Goal: Information Seeking & Learning: Learn about a topic

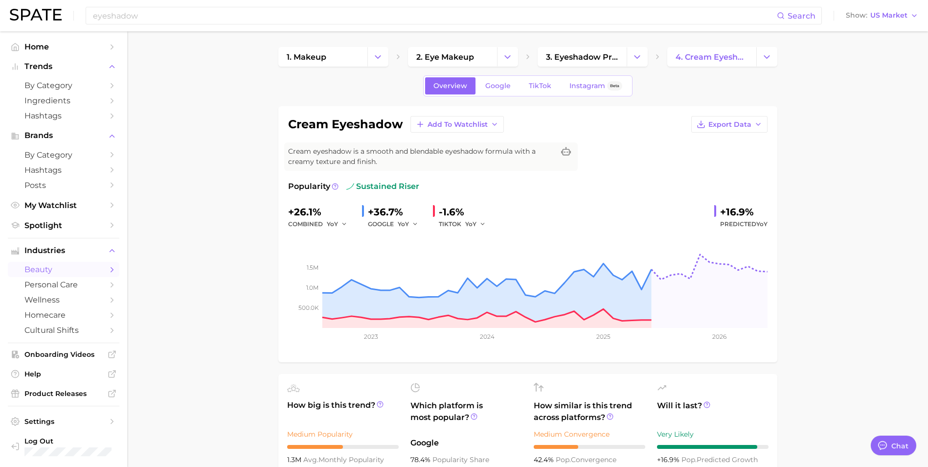
scroll to position [427, 0]
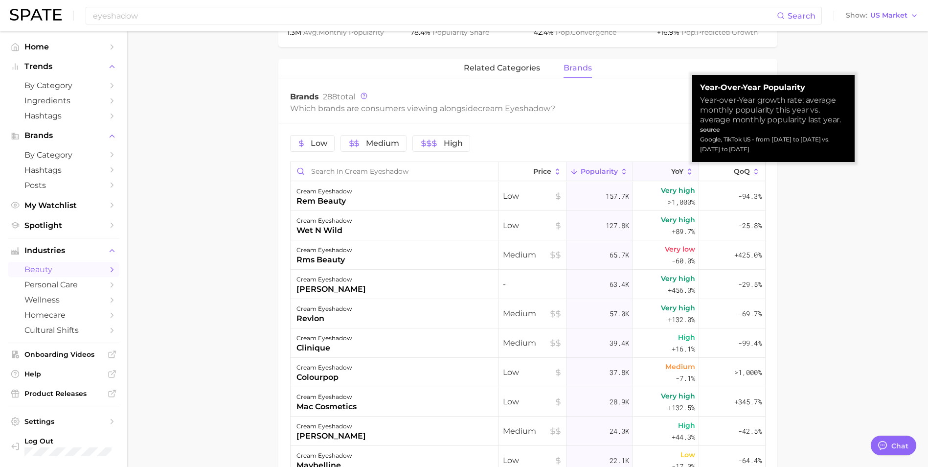
click at [678, 171] on button "YoY" at bounding box center [666, 171] width 66 height 19
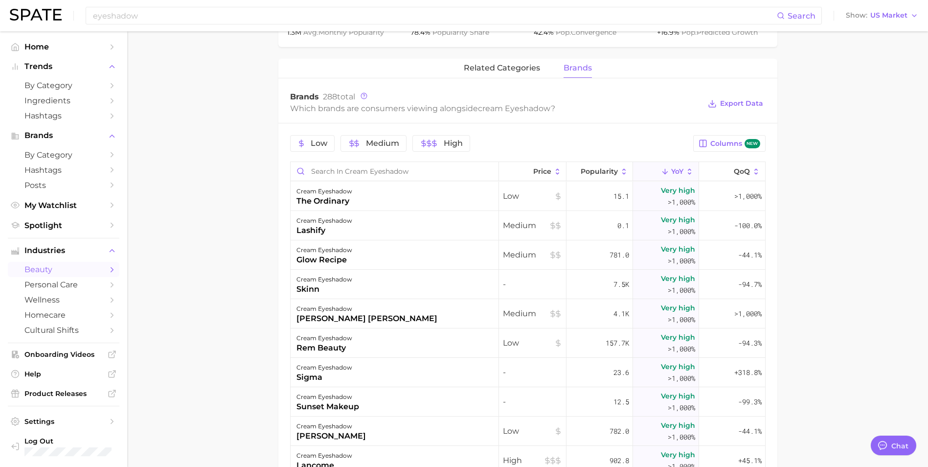
click at [672, 172] on span "YoY" at bounding box center [677, 171] width 12 height 8
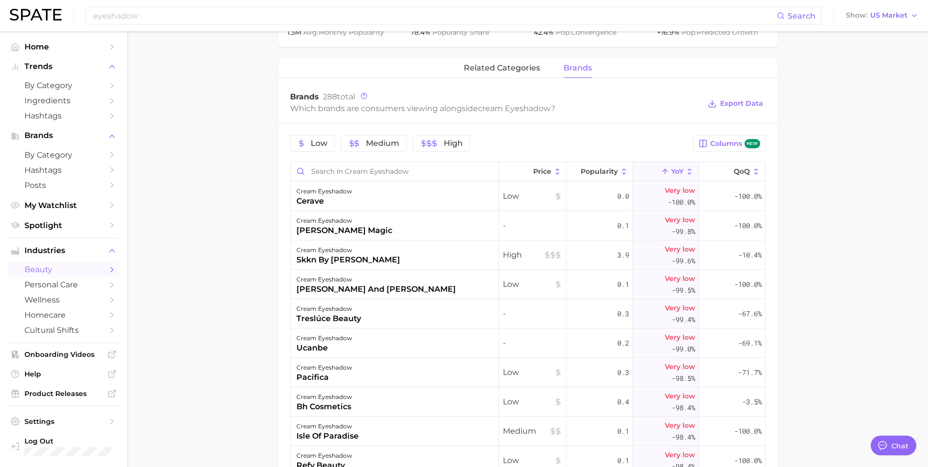
click at [671, 171] on span "YoY" at bounding box center [677, 171] width 12 height 8
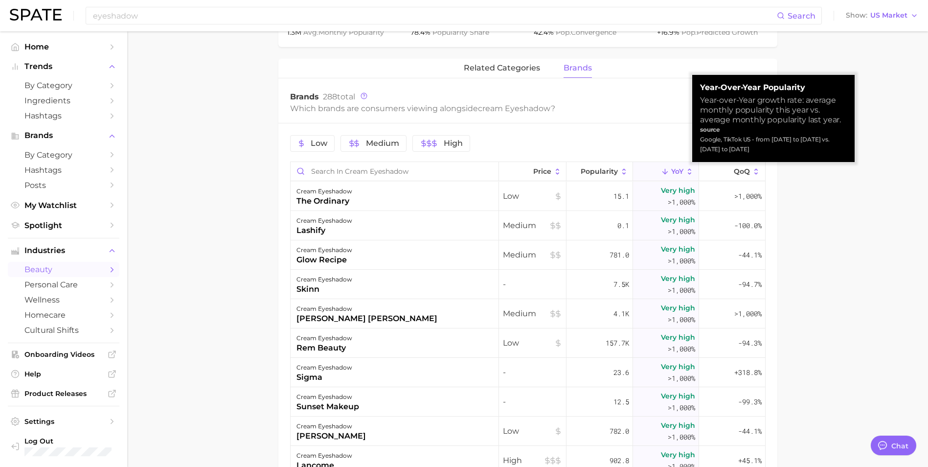
click at [688, 169] on icon at bounding box center [689, 171] width 3 height 6
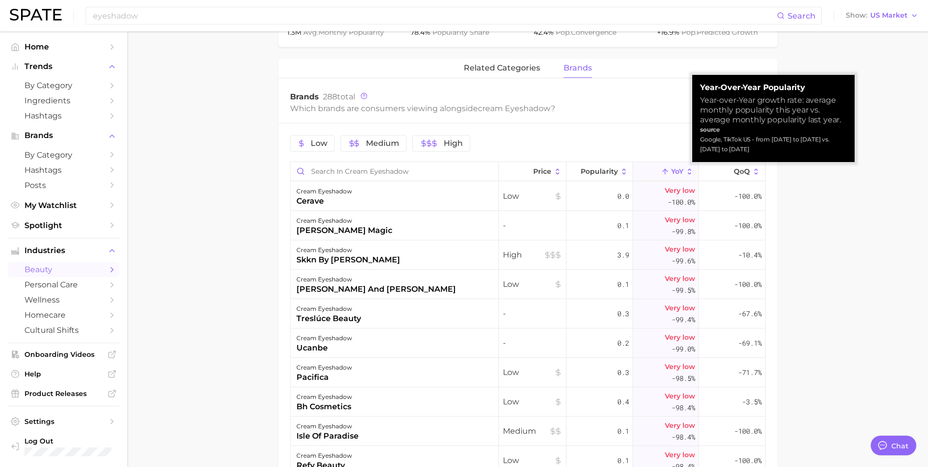
click at [688, 169] on icon at bounding box center [689, 171] width 3 height 6
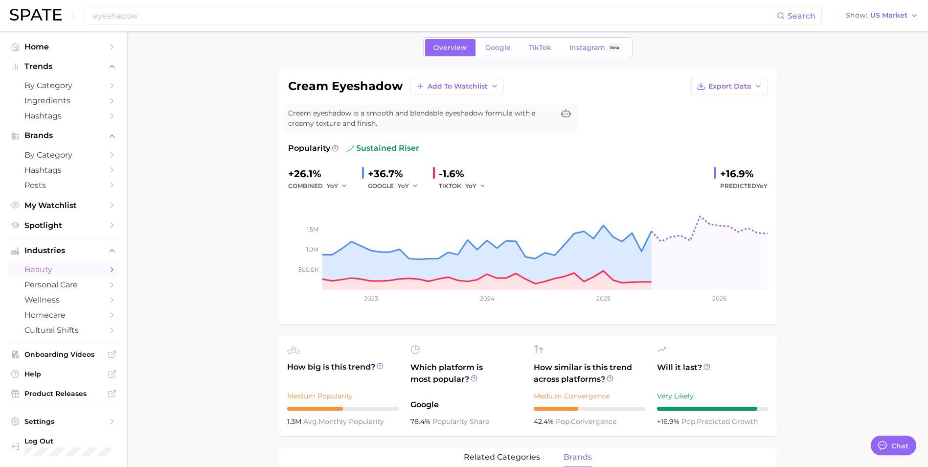
scroll to position [0, 0]
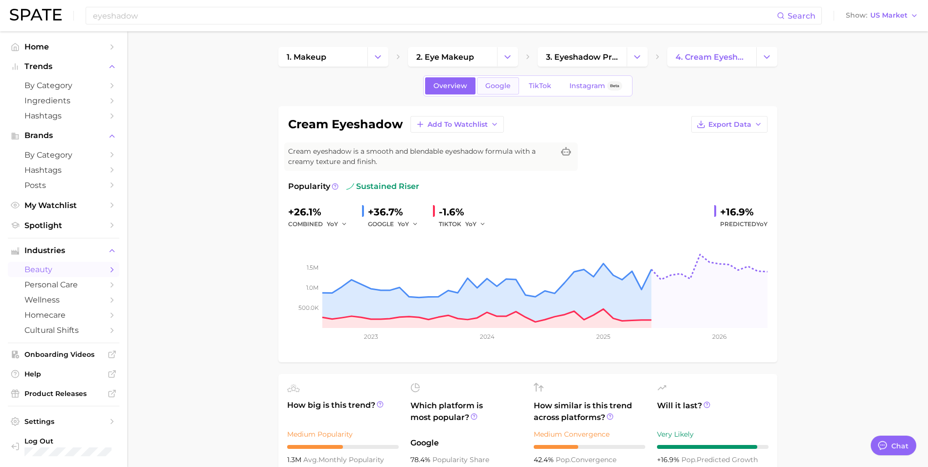
click at [495, 89] on span "Google" at bounding box center [497, 86] width 25 height 8
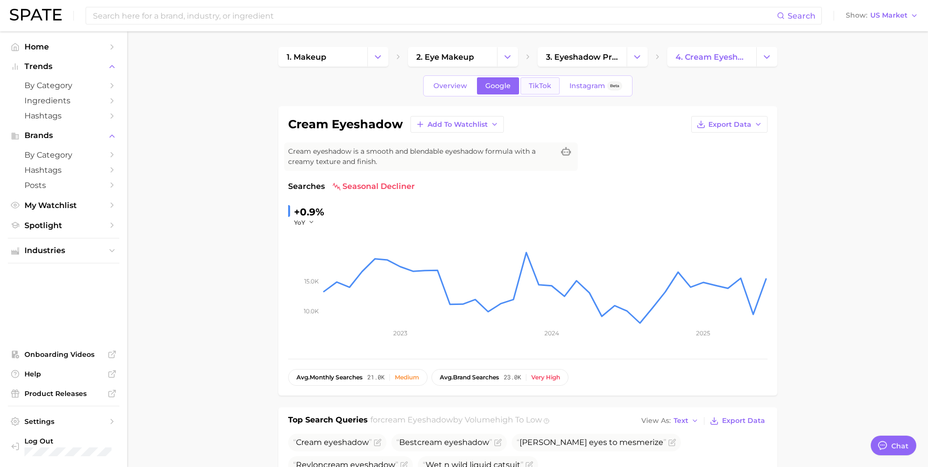
click at [551, 84] on link "TikTok" at bounding box center [539, 85] width 39 height 17
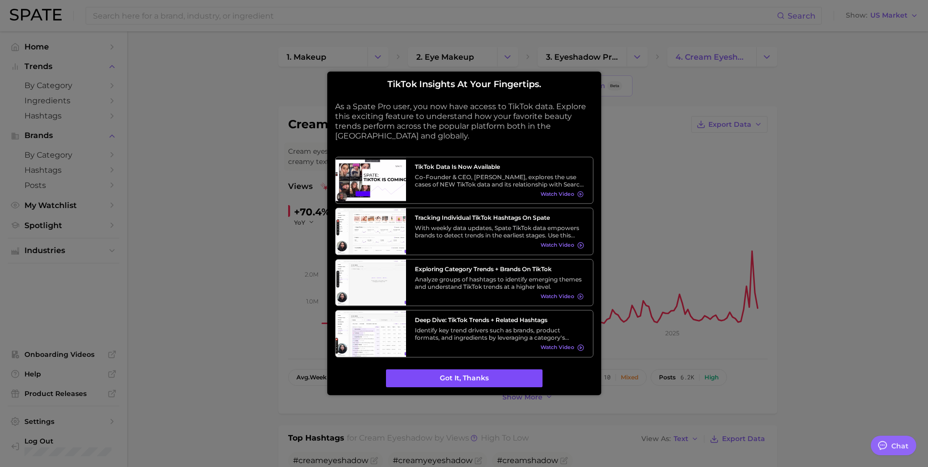
click at [461, 383] on button "Got it, thanks" at bounding box center [464, 378] width 157 height 19
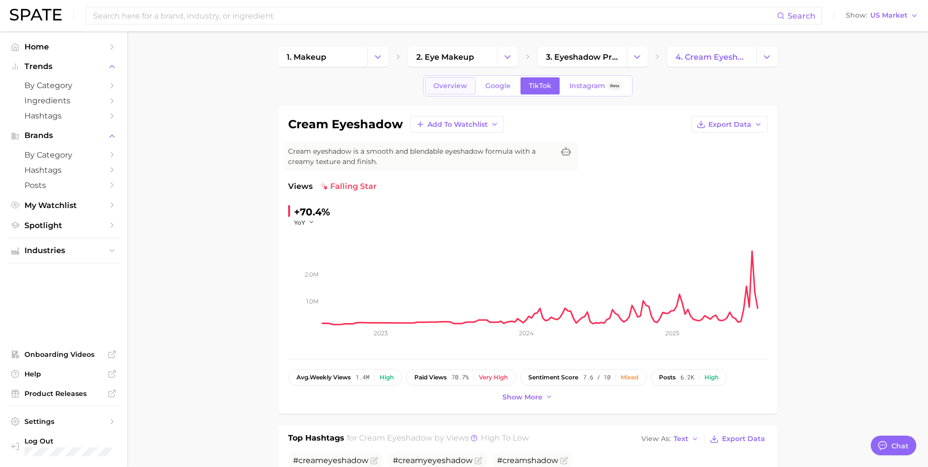
click at [456, 85] on span "Overview" at bounding box center [450, 86] width 34 height 8
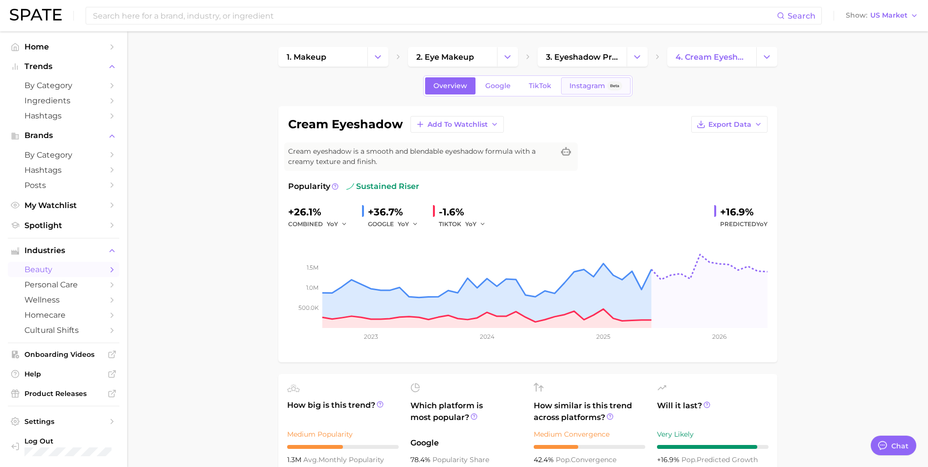
click at [596, 88] on span "Instagram" at bounding box center [587, 86] width 36 height 8
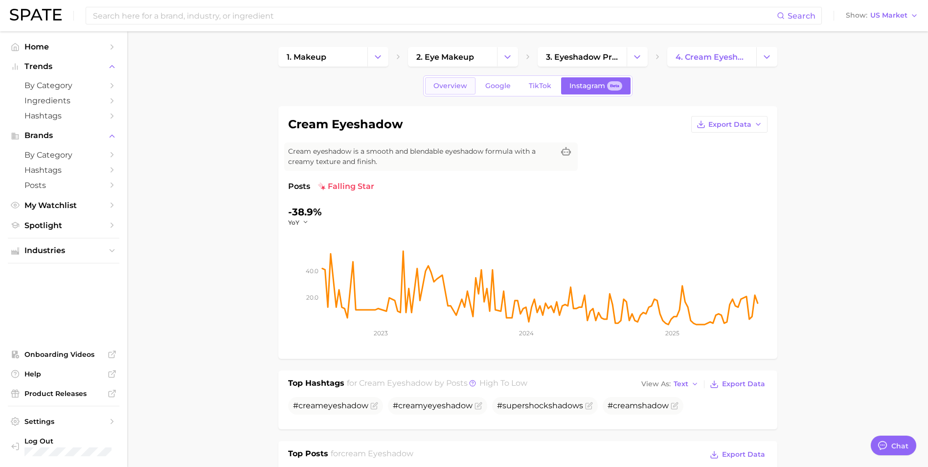
click at [445, 90] on span "Overview" at bounding box center [450, 86] width 34 height 8
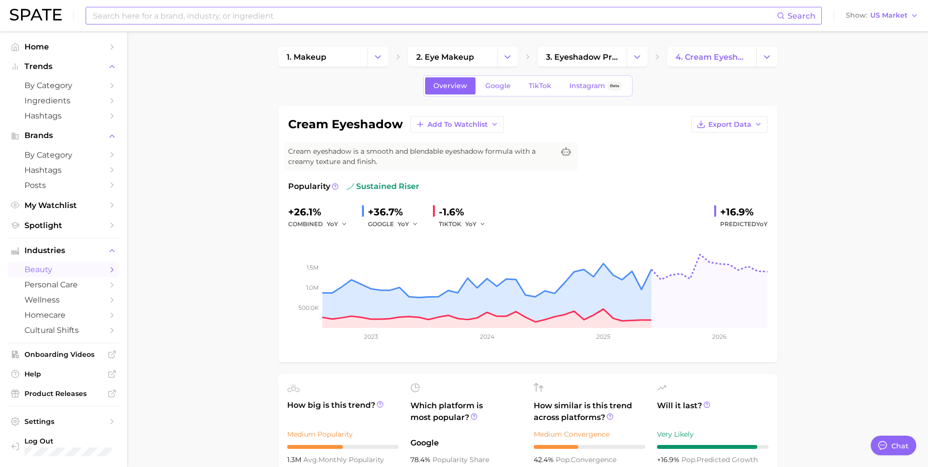
click at [141, 18] on input at bounding box center [434, 15] width 685 height 17
type input "creaseless eyeshadow"
click at [790, 10] on span "Search" at bounding box center [796, 15] width 39 height 17
click at [796, 18] on span "Search" at bounding box center [802, 15] width 28 height 9
drag, startPoint x: 212, startPoint y: 18, endPoint x: 82, endPoint y: 14, distance: 130.2
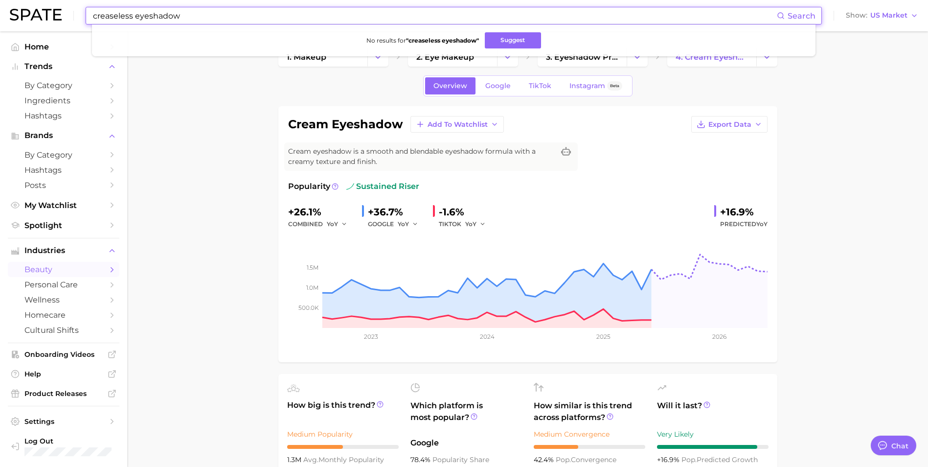
click at [82, 14] on div "creaseless eyeshadow Search No results for " creaseless eyeshadow " Suggest Sho…" at bounding box center [464, 15] width 908 height 31
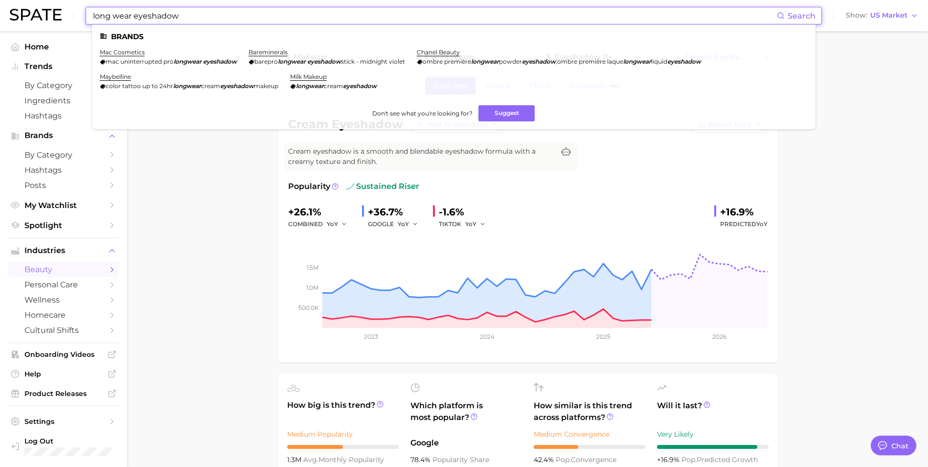
click at [113, 16] on input "long wear eyeshadow" at bounding box center [434, 15] width 685 height 17
type input "longwear eyeshadow"
drag, startPoint x: 181, startPoint y: 16, endPoint x: 83, endPoint y: 47, distance: 102.3
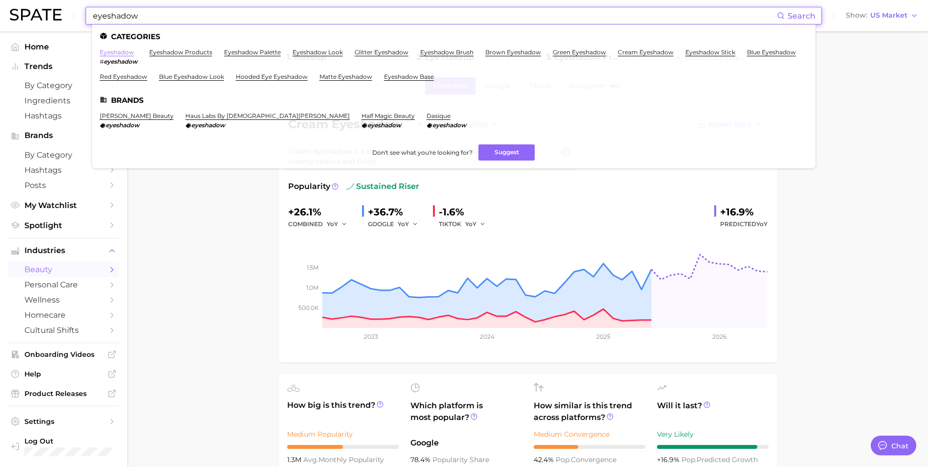
type input "eyeshadow"
click at [126, 50] on link "eyeshadow" at bounding box center [117, 51] width 34 height 7
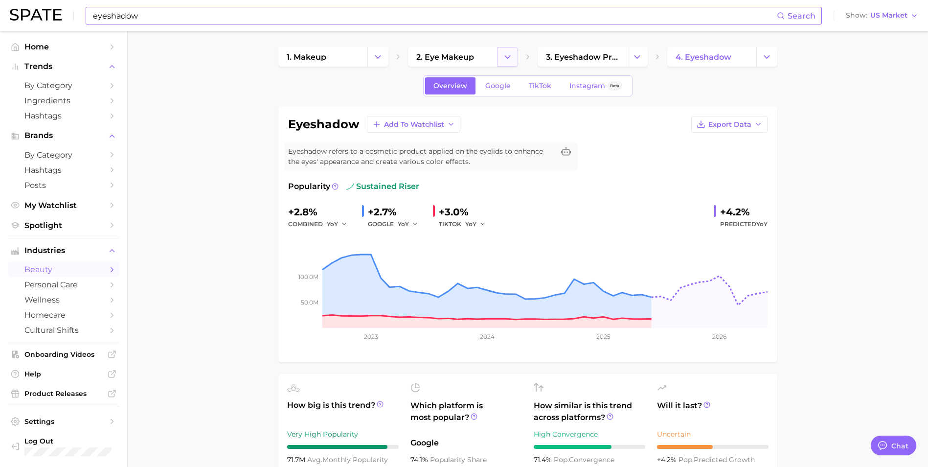
click at [505, 53] on icon "Change Category" at bounding box center [507, 57] width 10 height 10
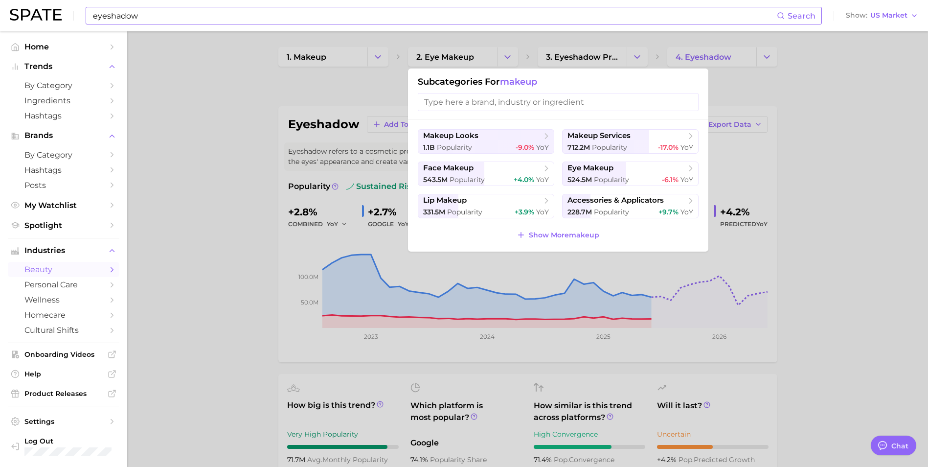
click at [211, 83] on div at bounding box center [464, 233] width 928 height 467
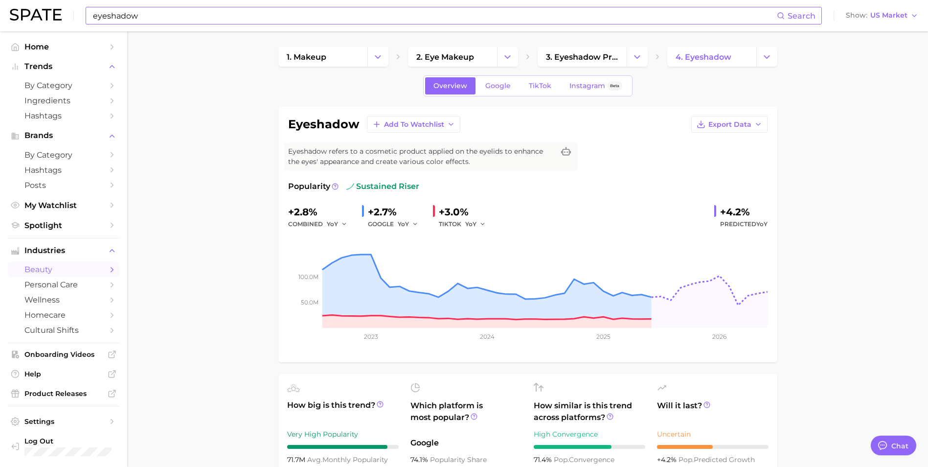
click at [148, 21] on input "eyeshadow" at bounding box center [434, 15] width 685 height 17
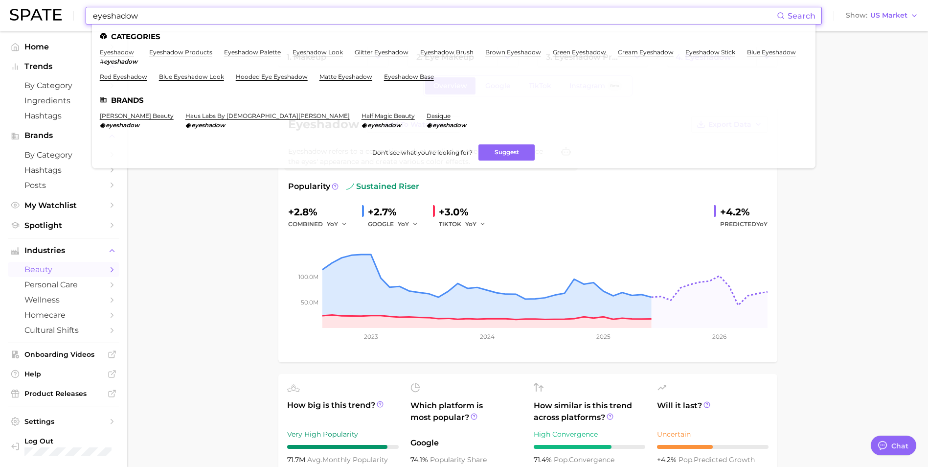
click at [157, 15] on input "eyeshadow" at bounding box center [434, 15] width 685 height 17
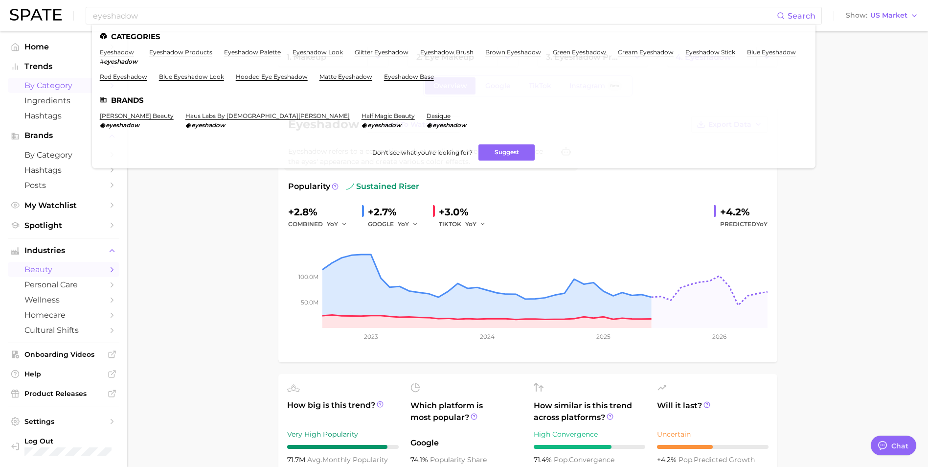
click at [61, 87] on span "by Category" at bounding box center [63, 85] width 78 height 9
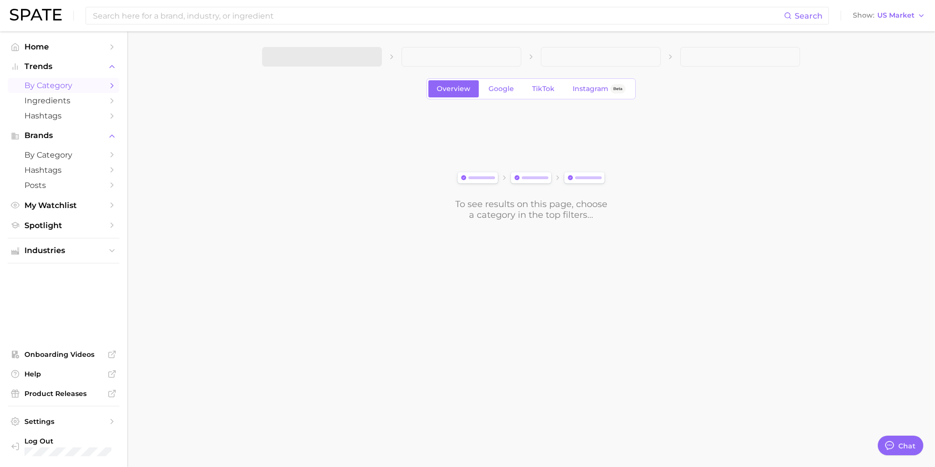
click at [105, 88] on link "by Category" at bounding box center [64, 85] width 112 height 15
click at [361, 53] on button "1. Choose Category" at bounding box center [322, 57] width 120 height 20
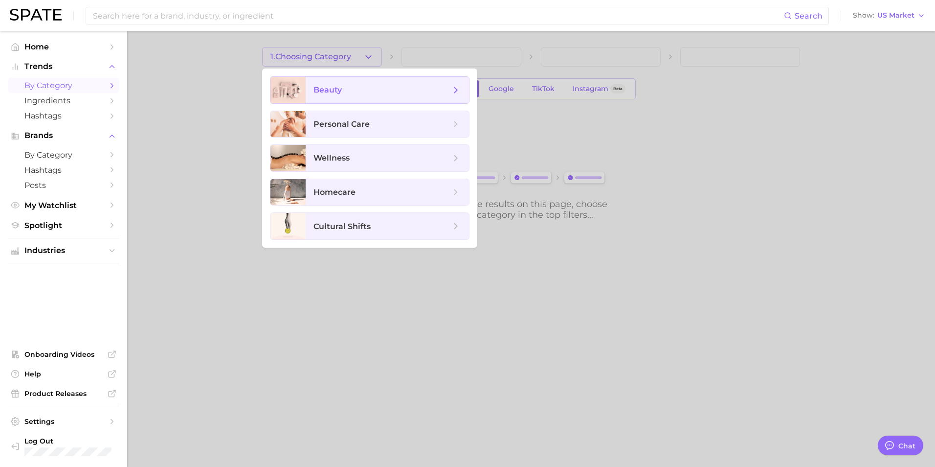
click at [453, 88] on icon at bounding box center [456, 90] width 11 height 11
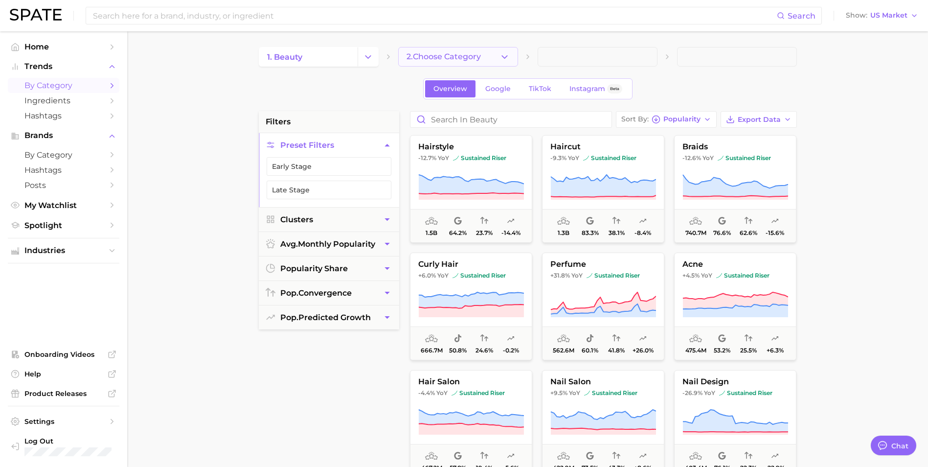
click at [483, 56] on button "2. Choose Category" at bounding box center [458, 57] width 120 height 20
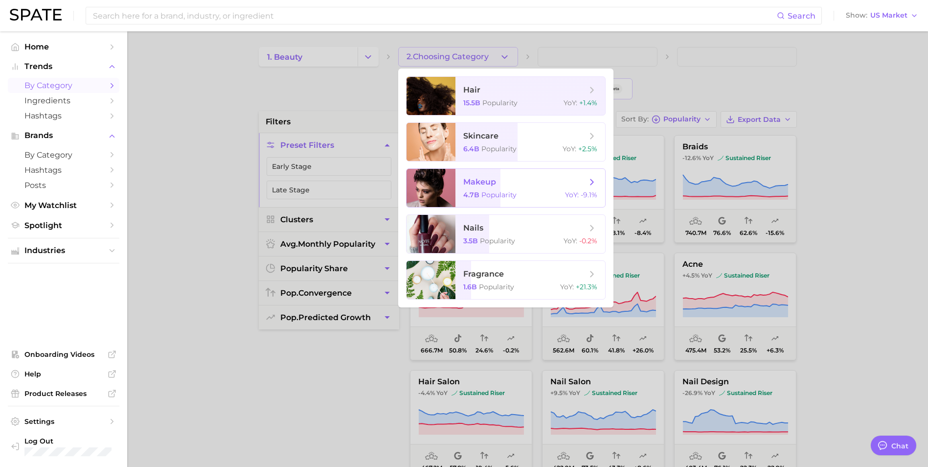
click at [591, 179] on icon at bounding box center [592, 182] width 11 height 11
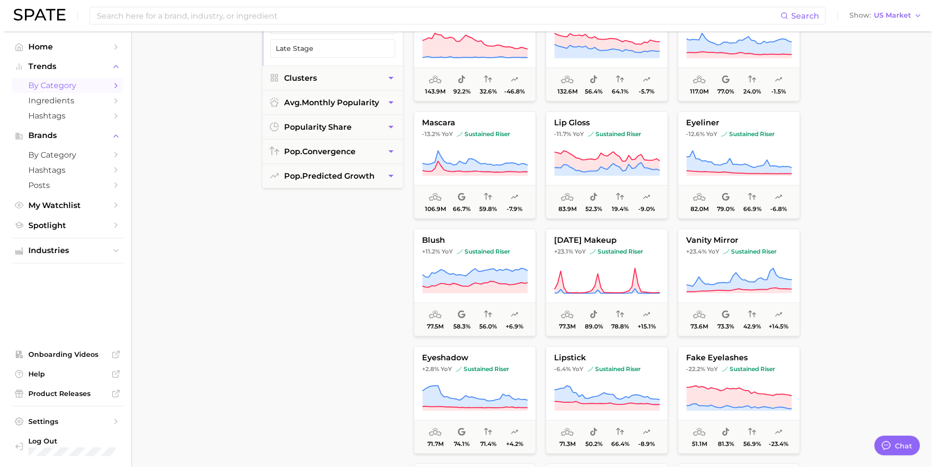
scroll to position [196, 0]
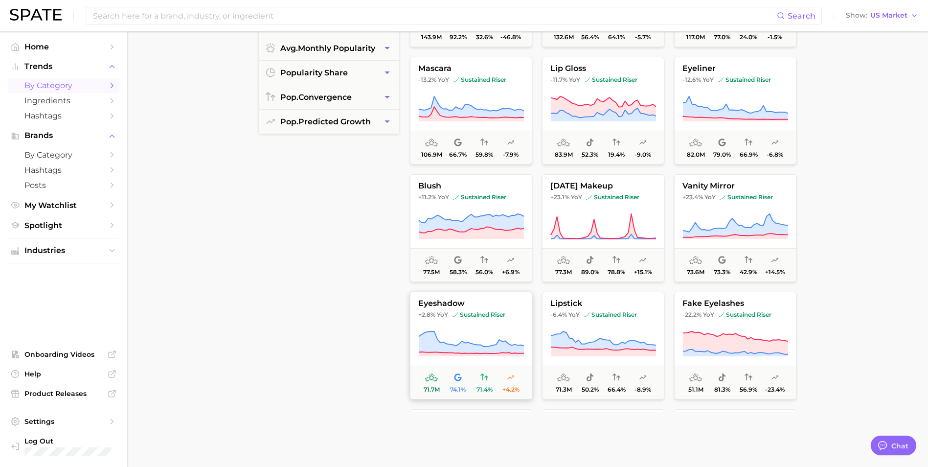
click at [463, 311] on span "sustained riser" at bounding box center [478, 315] width 53 height 8
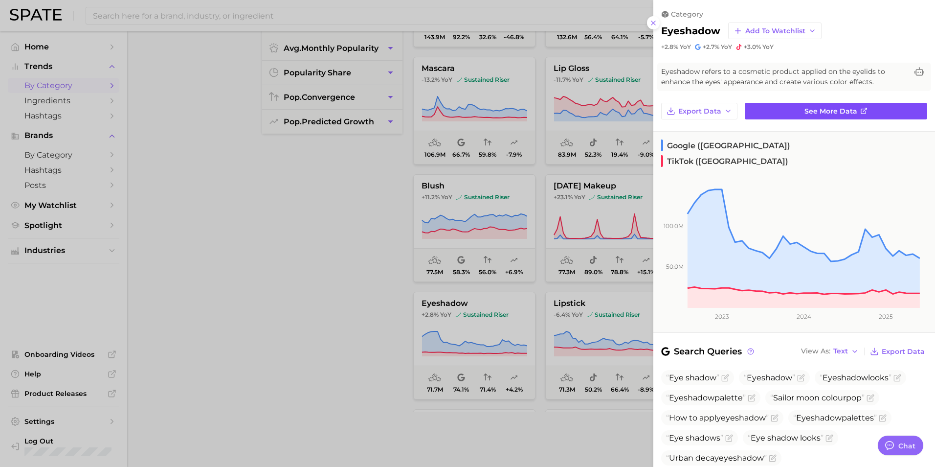
click at [793, 111] on link "See more data" at bounding box center [836, 111] width 182 height 17
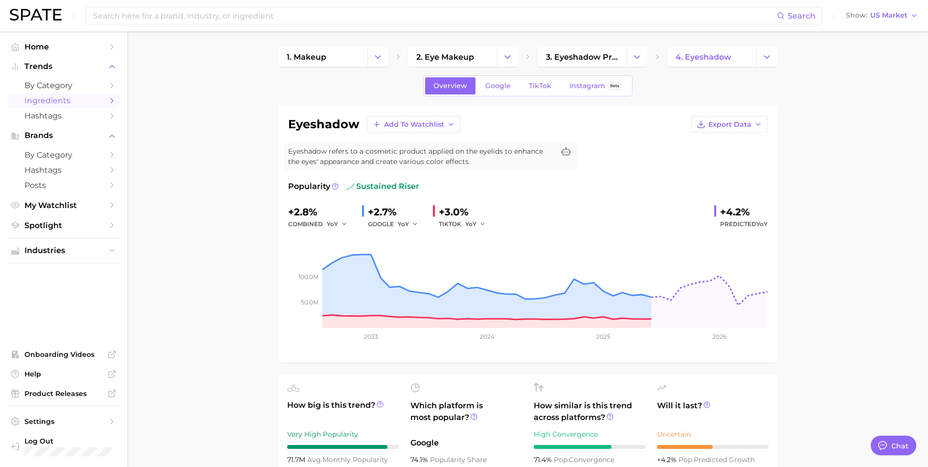
click at [109, 102] on icon "Sidebar" at bounding box center [112, 100] width 9 height 9
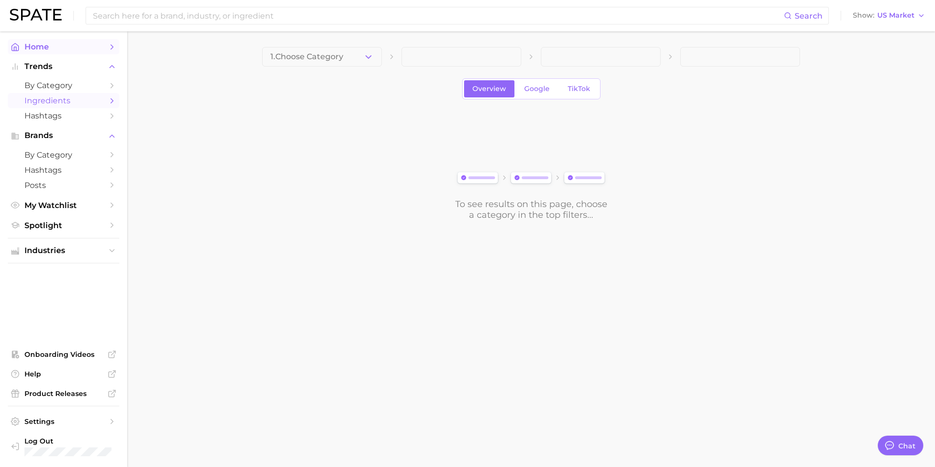
click at [39, 52] on link "Home" at bounding box center [64, 46] width 112 height 15
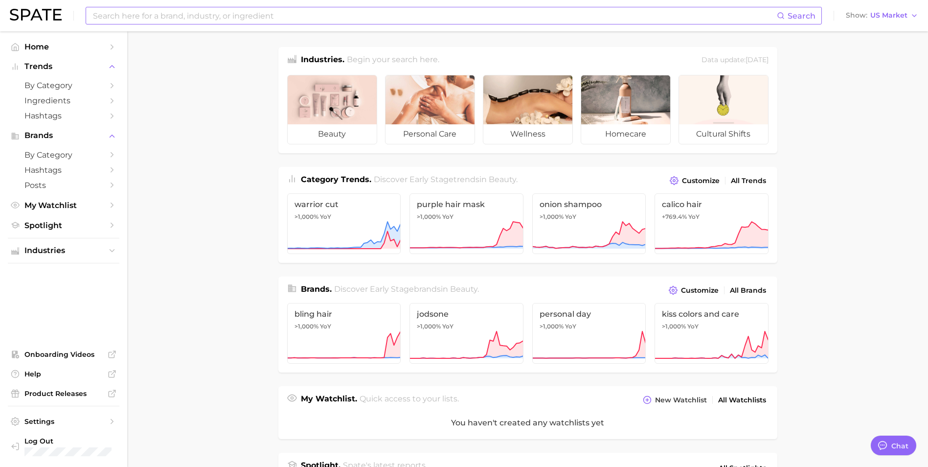
click at [150, 13] on input at bounding box center [434, 15] width 685 height 17
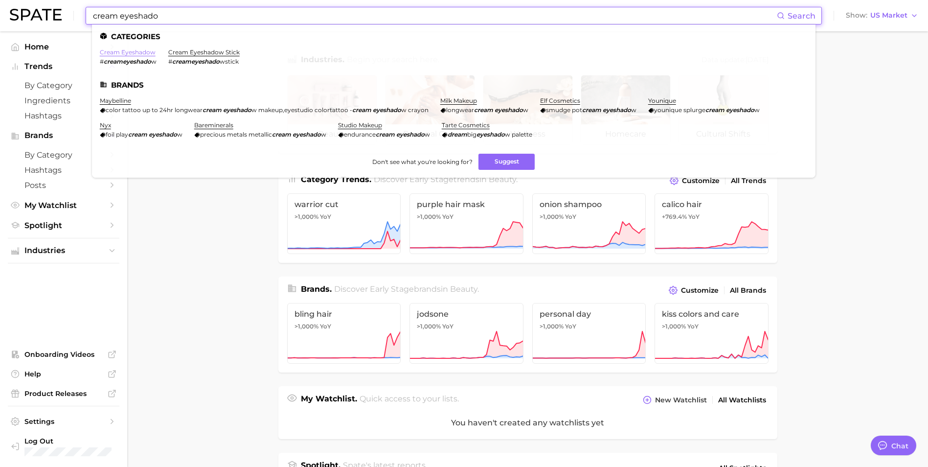
type input "cream eyeshado"
click at [132, 52] on link "cream eyeshadow" at bounding box center [128, 51] width 56 height 7
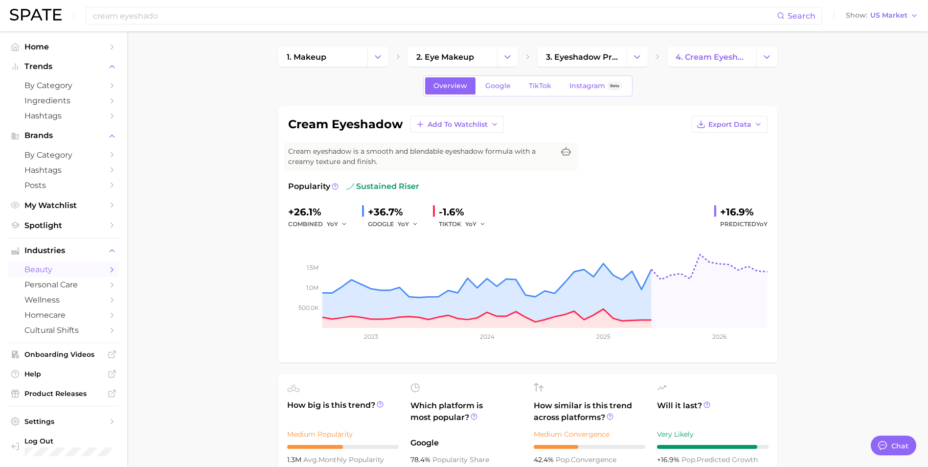
click at [107, 271] on link "beauty" at bounding box center [64, 269] width 112 height 15
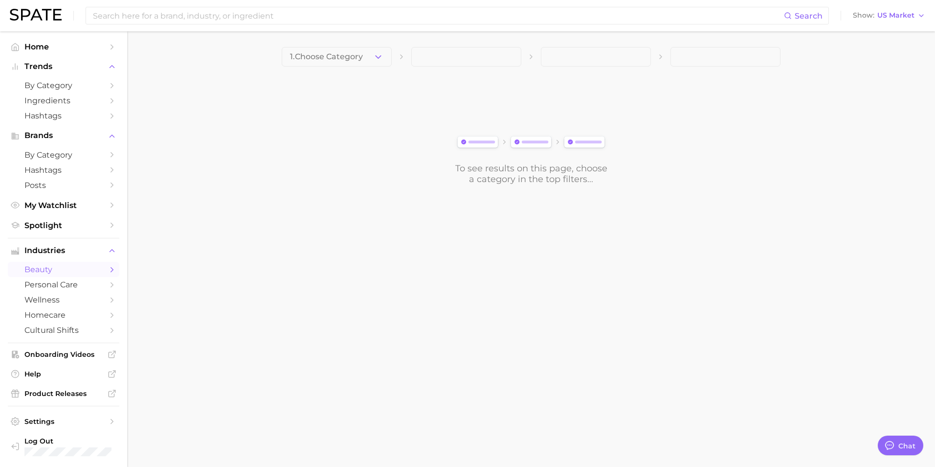
click at [108, 270] on icon "Sidebar" at bounding box center [112, 269] width 9 height 9
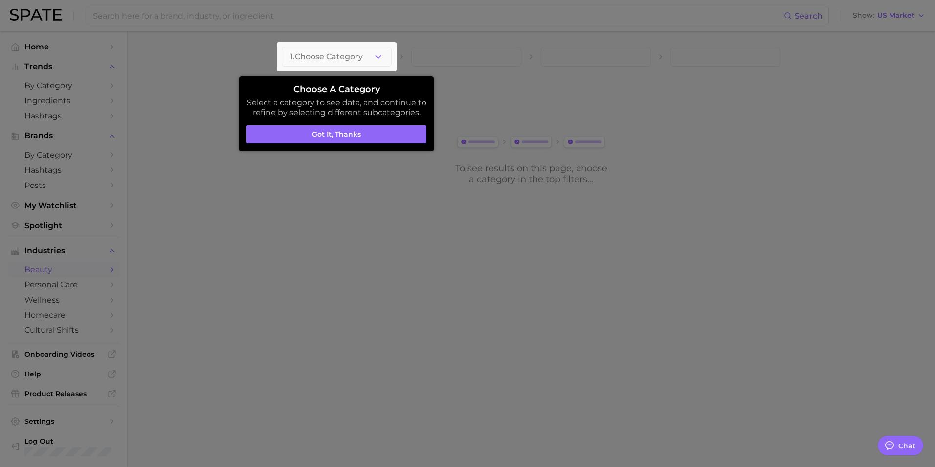
click at [341, 138] on button "Got it, thanks" at bounding box center [337, 134] width 180 height 19
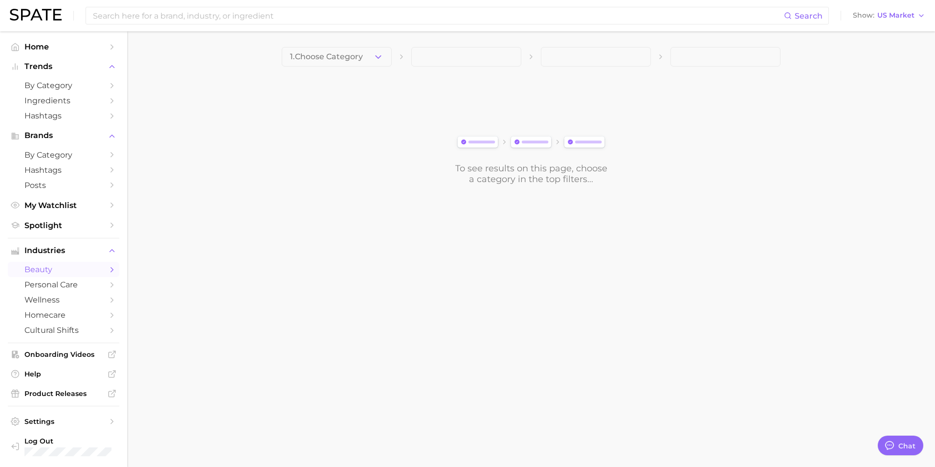
click at [108, 269] on icon "Sidebar" at bounding box center [112, 269] width 9 height 9
click at [113, 269] on icon "Sidebar" at bounding box center [112, 269] width 9 height 9
click at [108, 330] on icon "Sidebar" at bounding box center [112, 330] width 9 height 9
click at [105, 266] on link "beauty" at bounding box center [64, 269] width 112 height 15
click at [104, 267] on link "beauty" at bounding box center [64, 269] width 112 height 15
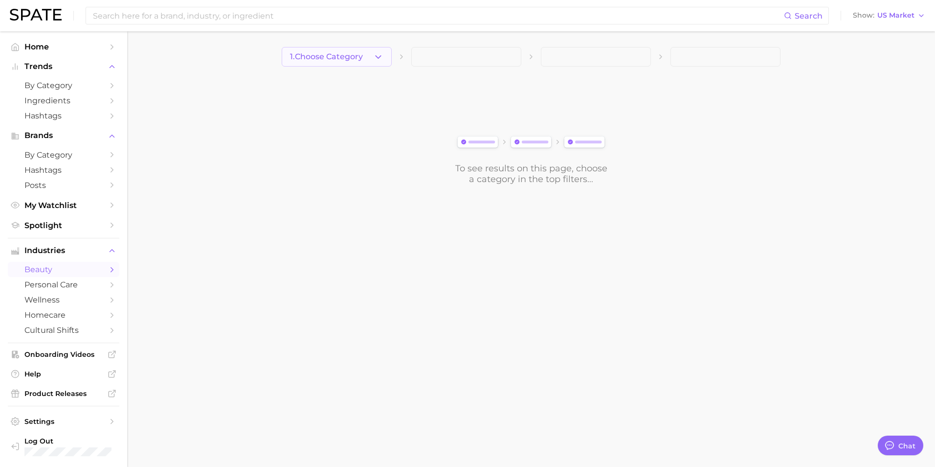
click at [372, 54] on button "1. Choose Category" at bounding box center [337, 57] width 110 height 20
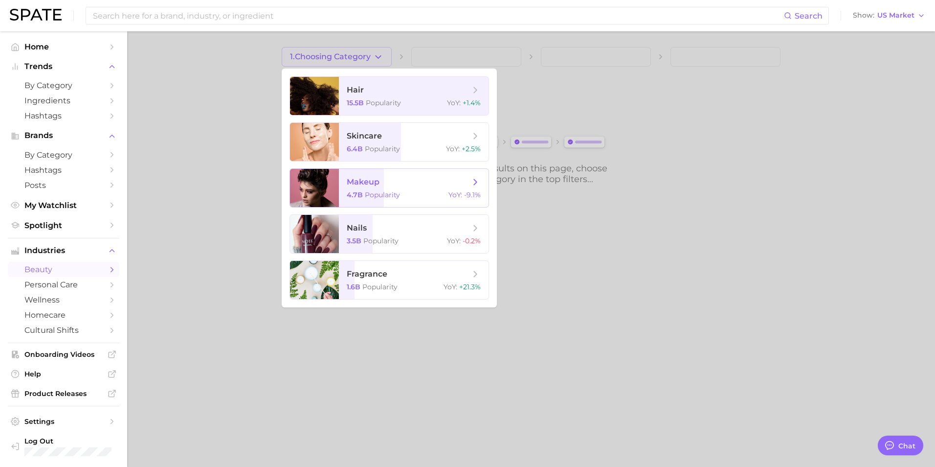
click at [363, 190] on span "makeup 4.7b Popularity YoY : -9.1%" at bounding box center [414, 188] width 150 height 38
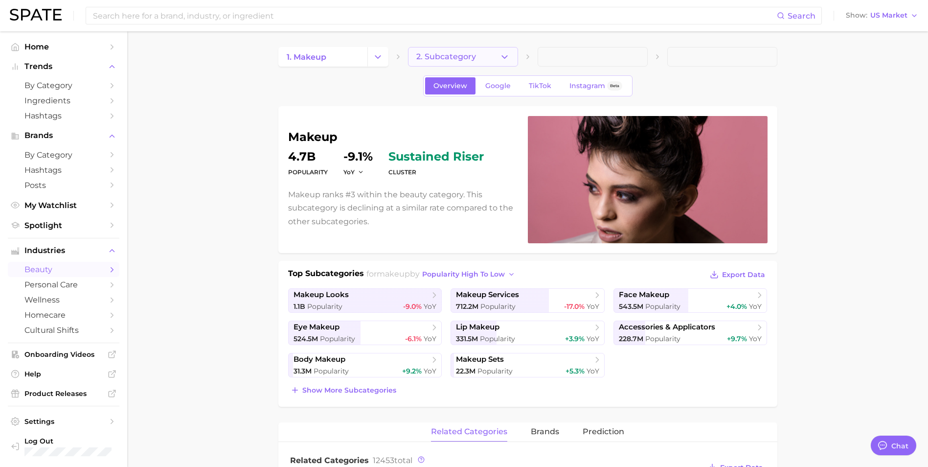
click at [501, 57] on icon "button" at bounding box center [504, 57] width 10 height 10
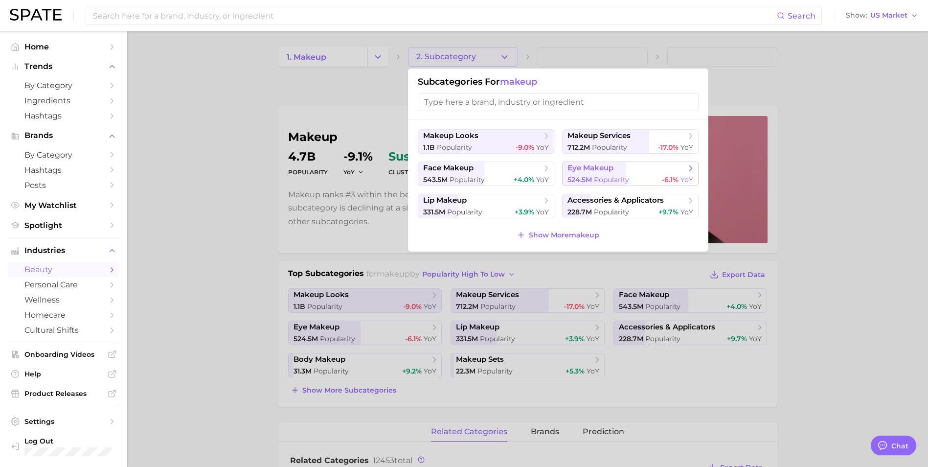
click at [609, 169] on span "eye makeup" at bounding box center [590, 167] width 46 height 9
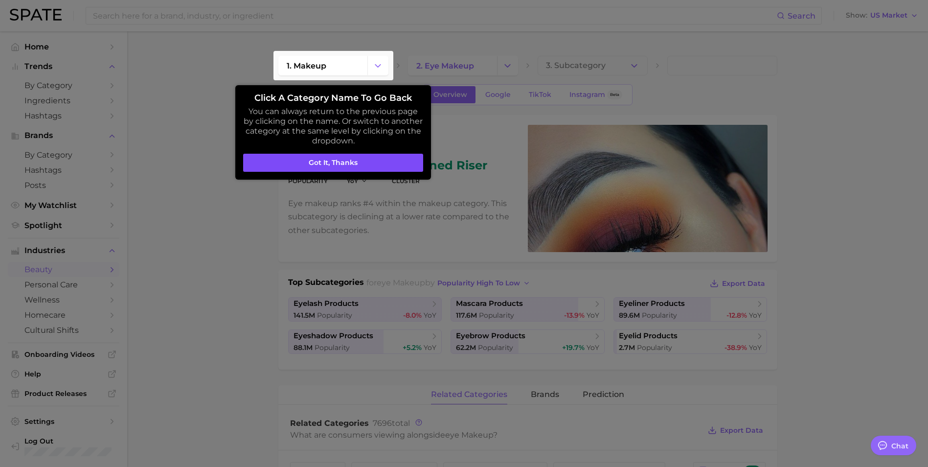
click at [333, 158] on button "Got it, thanks" at bounding box center [333, 163] width 180 height 19
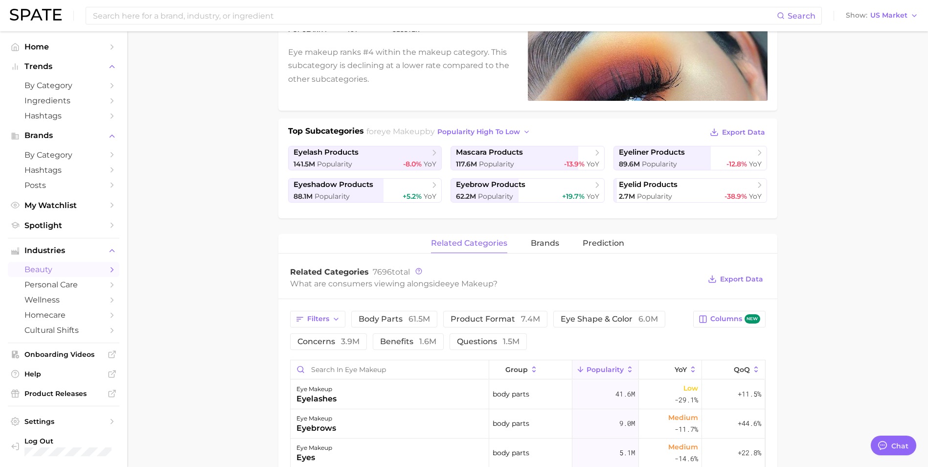
scroll to position [147, 0]
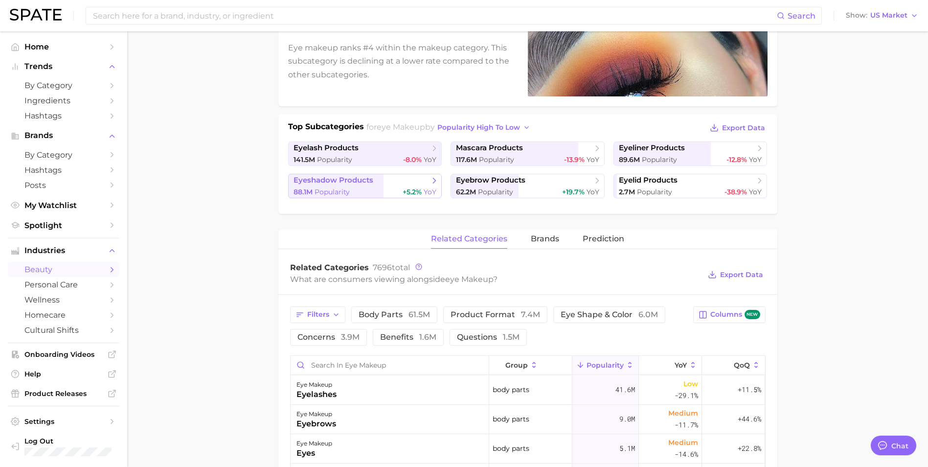
click at [395, 184] on span "eyeshadow products" at bounding box center [362, 181] width 136 height 10
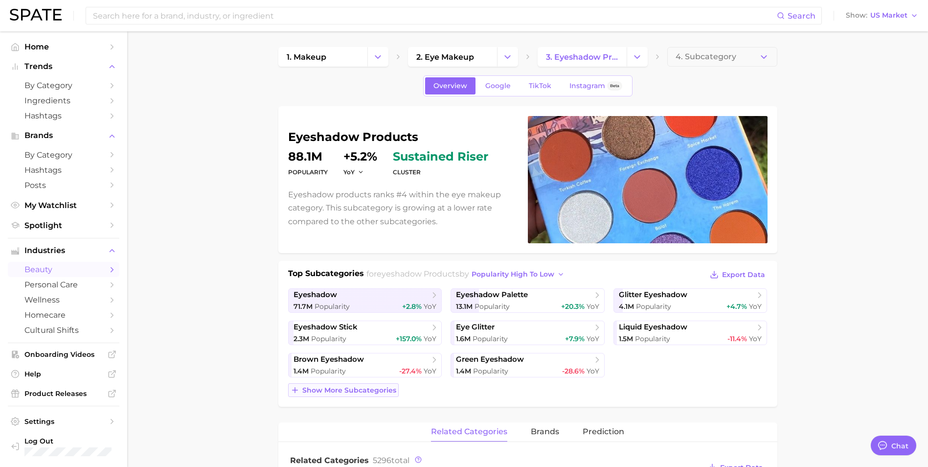
click at [293, 390] on line at bounding box center [294, 390] width 5 height 0
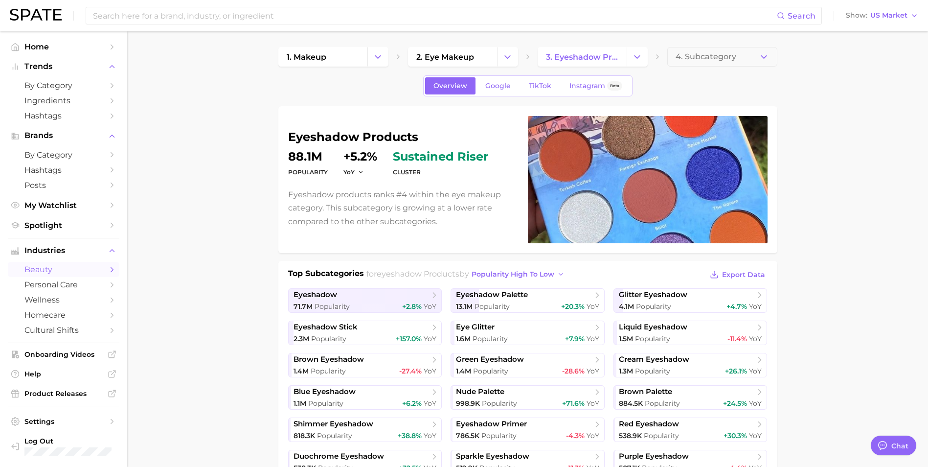
click at [369, 212] on p "Eyeshadow products ranks #4 within the eye makeup category. This subcategory is…" at bounding box center [402, 208] width 228 height 40
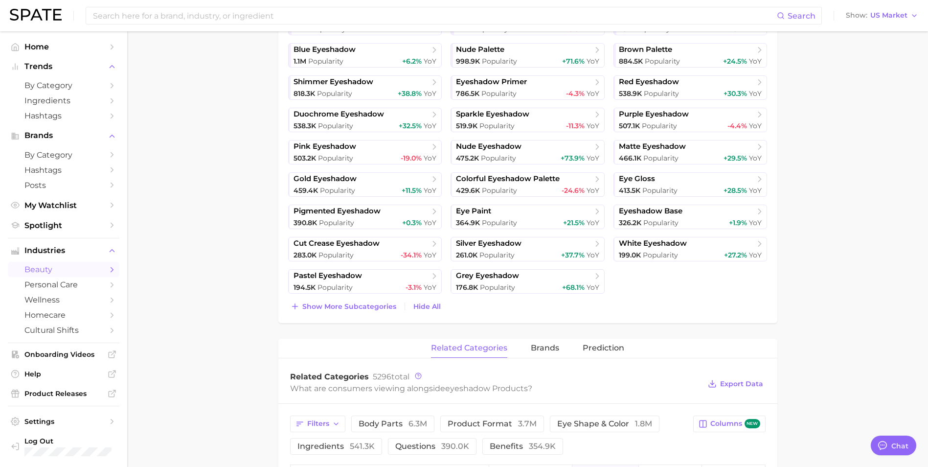
scroll to position [342, 0]
click at [421, 307] on span "Hide All" at bounding box center [426, 306] width 27 height 8
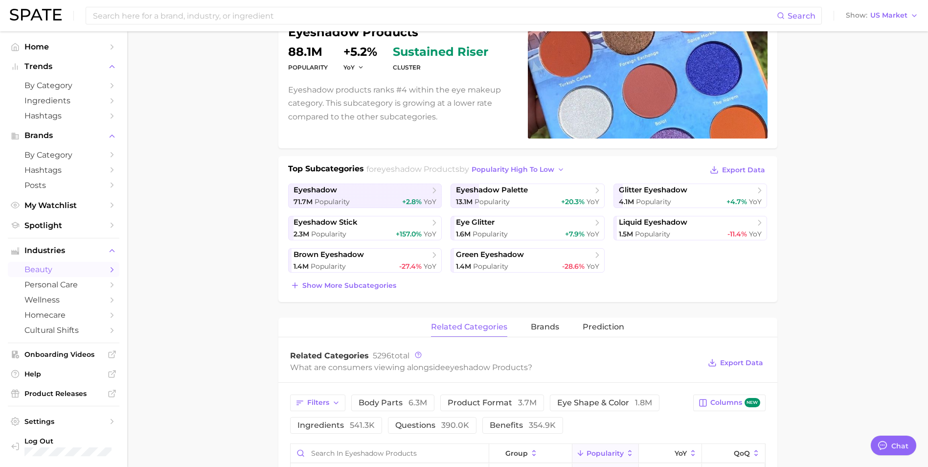
scroll to position [98, 0]
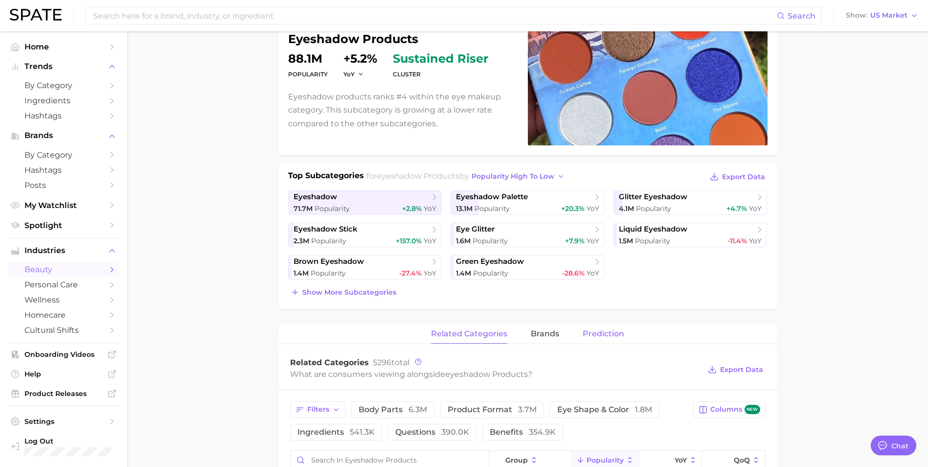
click at [583, 334] on span "Prediction" at bounding box center [604, 333] width 42 height 9
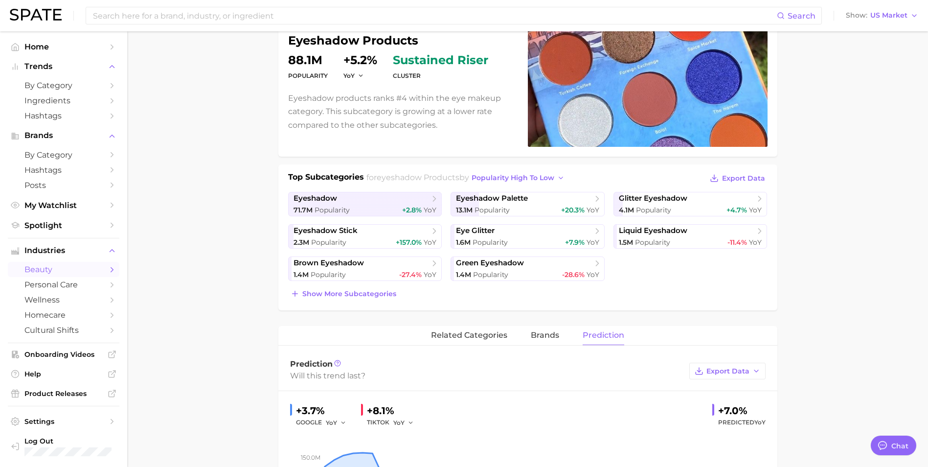
scroll to position [0, 0]
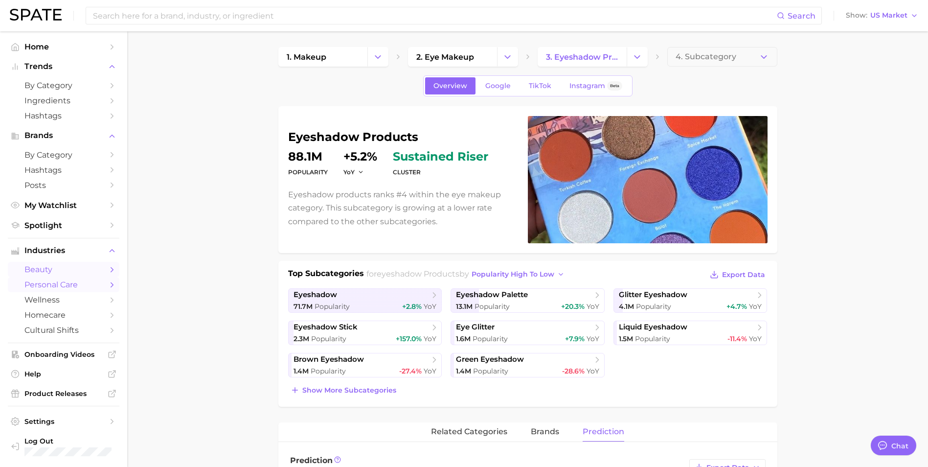
click at [111, 282] on icon "Sidebar" at bounding box center [112, 284] width 9 height 9
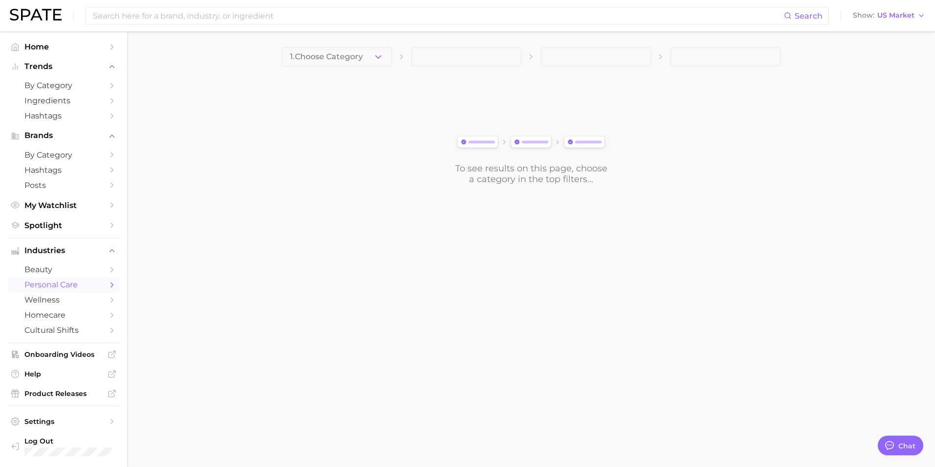
click at [377, 58] on icon "button" at bounding box center [378, 57] width 10 height 10
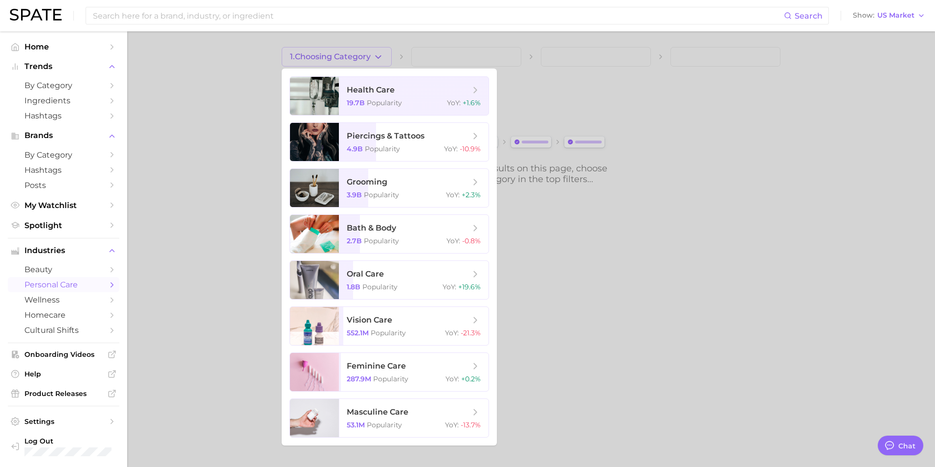
click at [698, 378] on div at bounding box center [467, 233] width 935 height 467
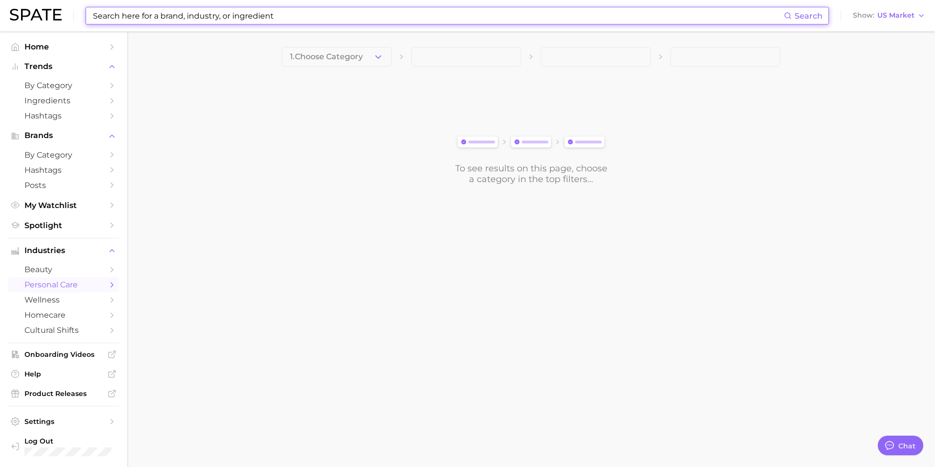
click at [189, 16] on input at bounding box center [438, 15] width 692 height 17
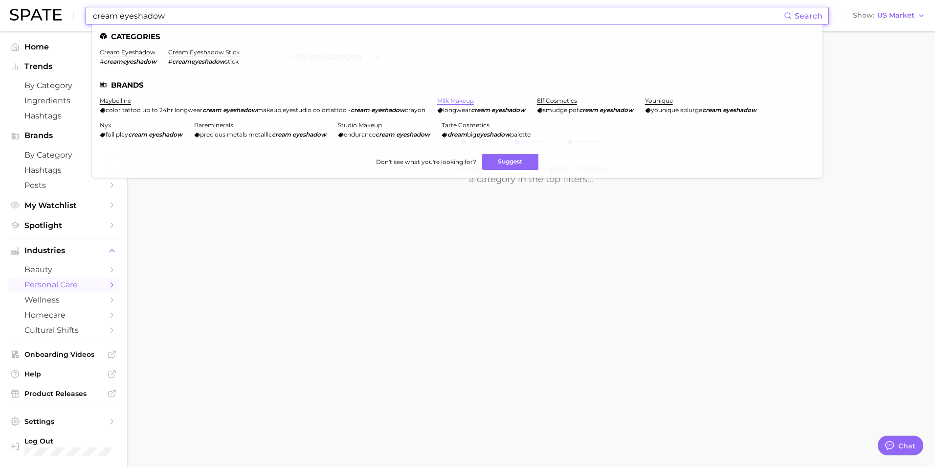
type input "cream eyeshadow"
click at [471, 102] on link "milk makeup" at bounding box center [455, 100] width 37 height 7
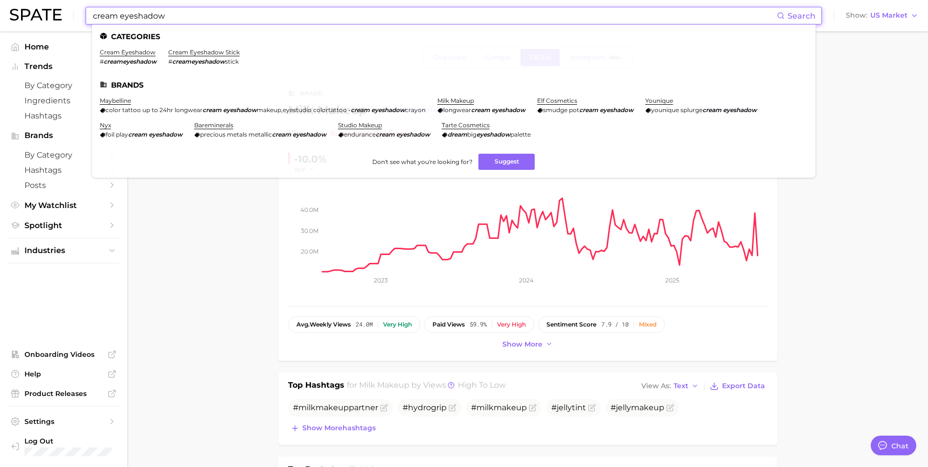
click at [147, 21] on input "cream eyeshadow" at bounding box center [434, 15] width 685 height 17
drag, startPoint x: 181, startPoint y: 21, endPoint x: 39, endPoint y: 9, distance: 143.3
click at [39, 9] on div "cream eyeshadow Search Categories cream eyeshadow # creameyeshadow cream eyesha…" at bounding box center [464, 15] width 908 height 31
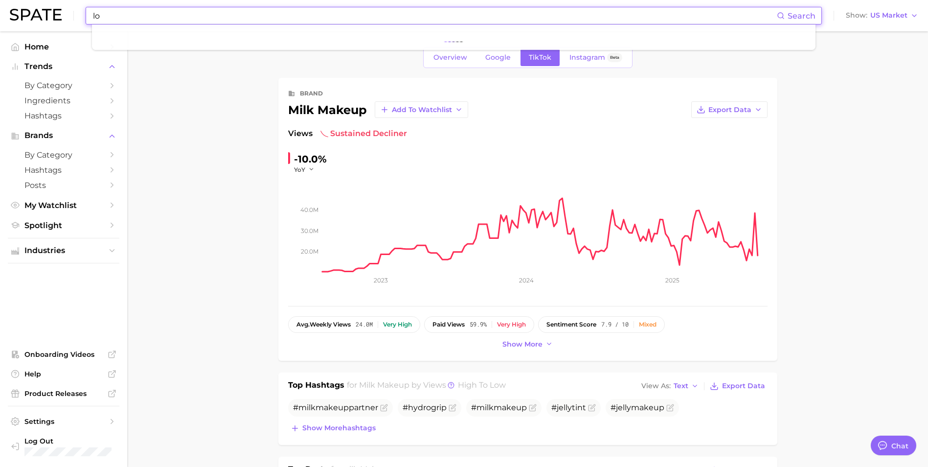
type input "l"
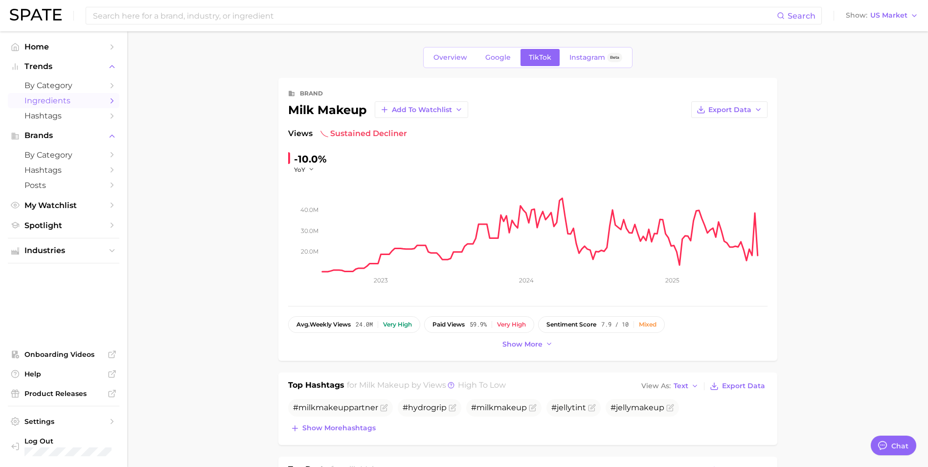
click at [113, 102] on polyline "Sidebar" at bounding box center [112, 100] width 2 height 4
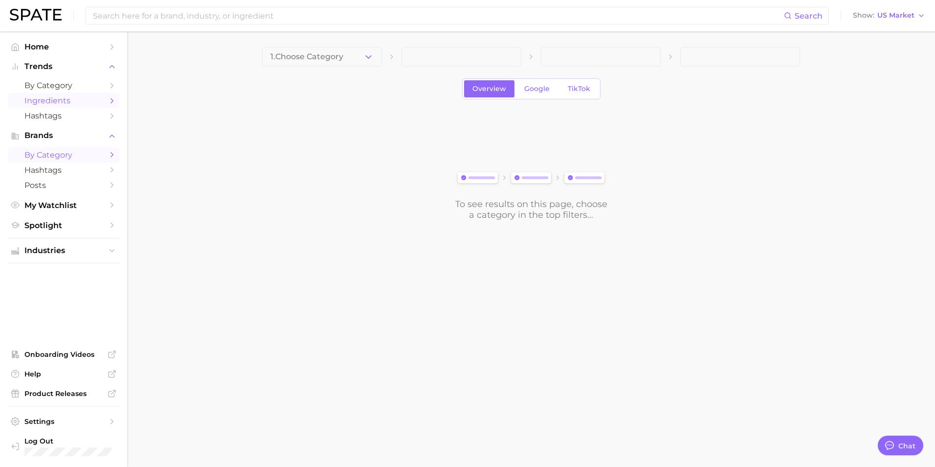
click at [115, 152] on icon "Sidebar" at bounding box center [112, 154] width 9 height 9
click at [355, 53] on button "1. Choose Category" at bounding box center [322, 57] width 120 height 20
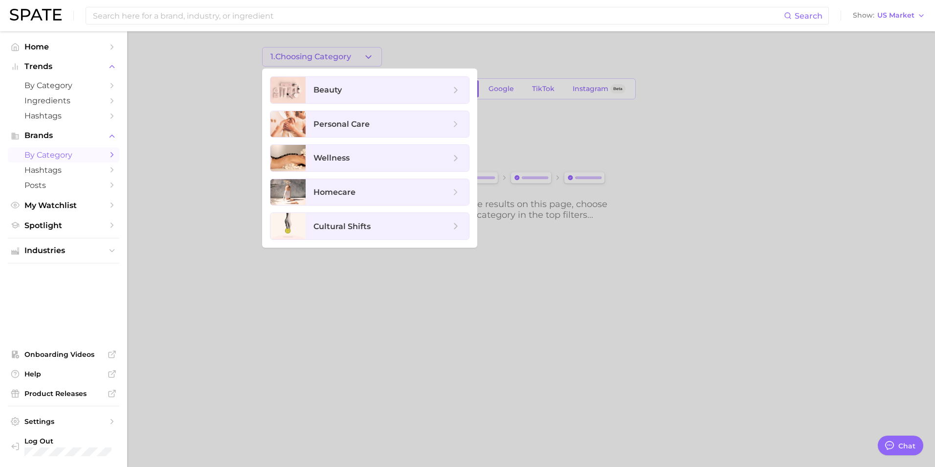
click at [289, 321] on div at bounding box center [467, 233] width 935 height 467
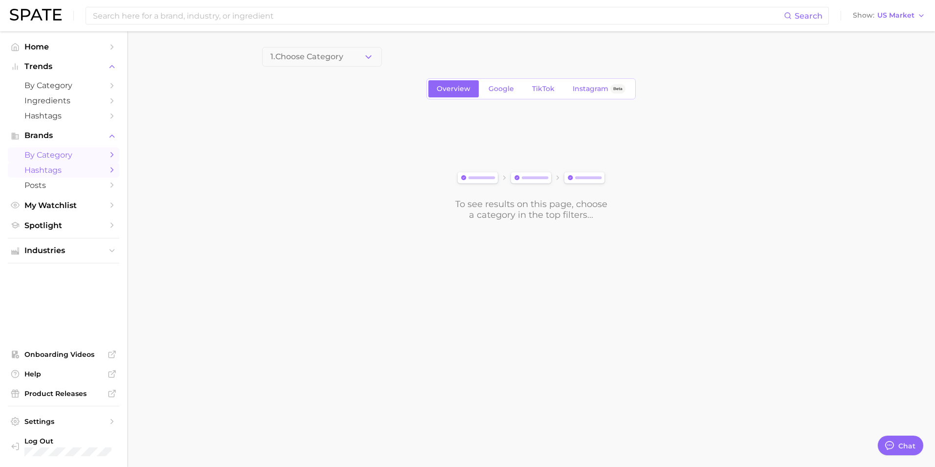
click at [107, 172] on link "Hashtags" at bounding box center [64, 169] width 112 height 15
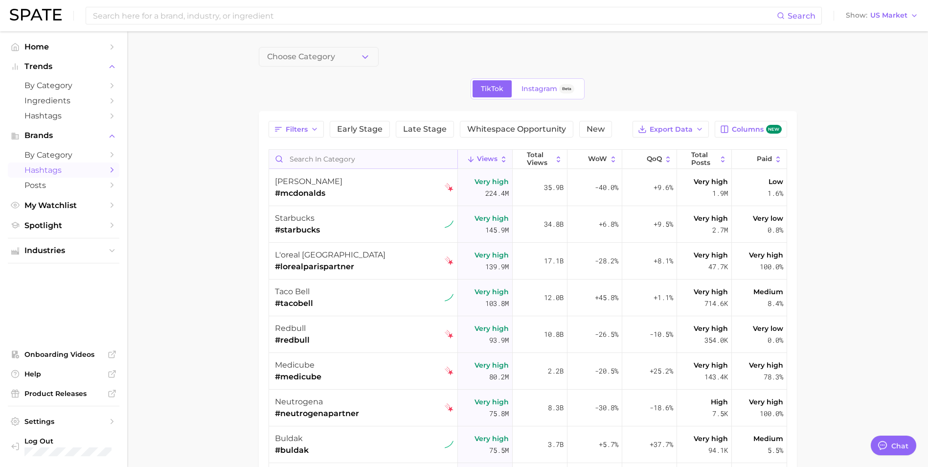
click at [326, 156] on input "Search in category" at bounding box center [363, 159] width 188 height 19
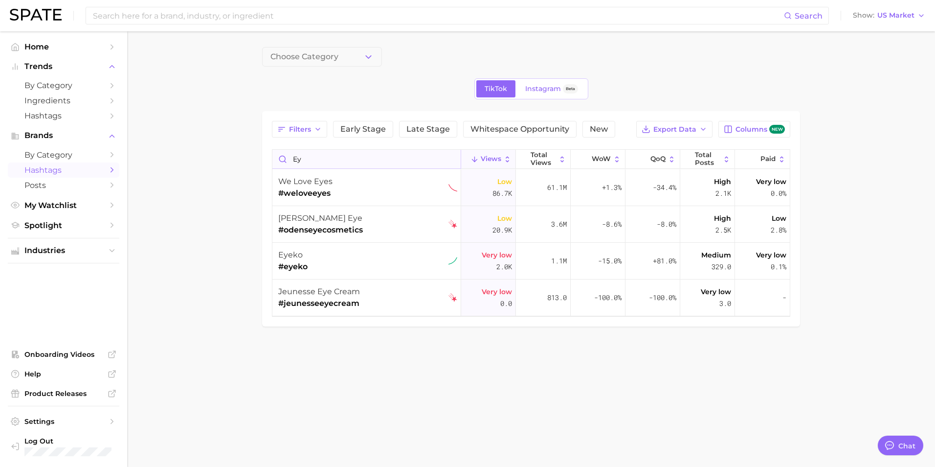
type input "e"
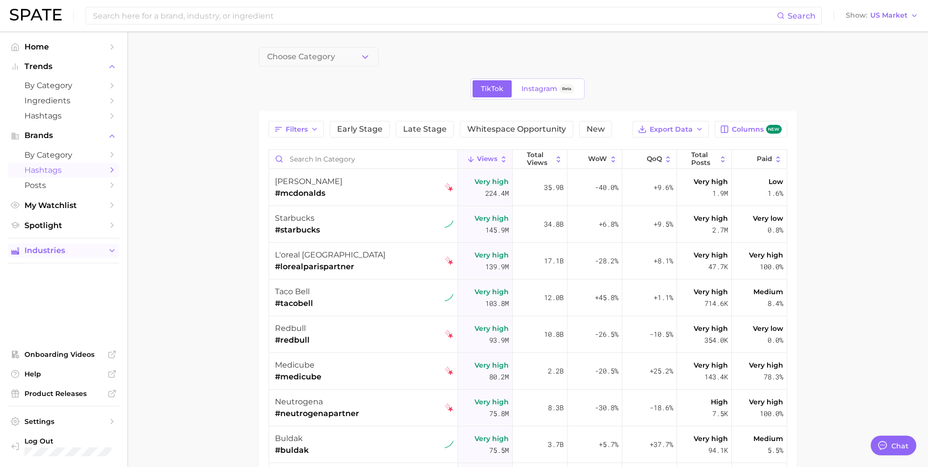
click at [116, 252] on button "Industries" at bounding box center [64, 250] width 112 height 15
click at [62, 271] on span "beauty" at bounding box center [63, 269] width 78 height 9
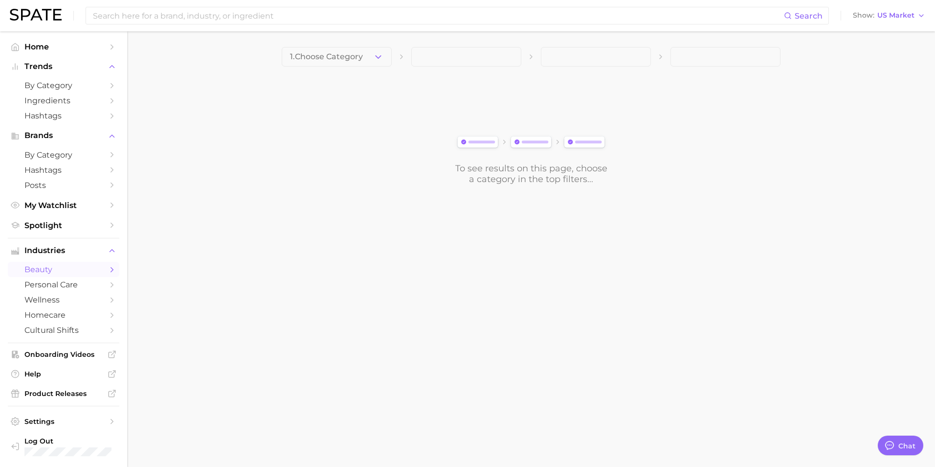
click at [62, 271] on span "beauty" at bounding box center [63, 269] width 78 height 9
click at [370, 61] on button "1. Choose Category" at bounding box center [337, 57] width 110 height 20
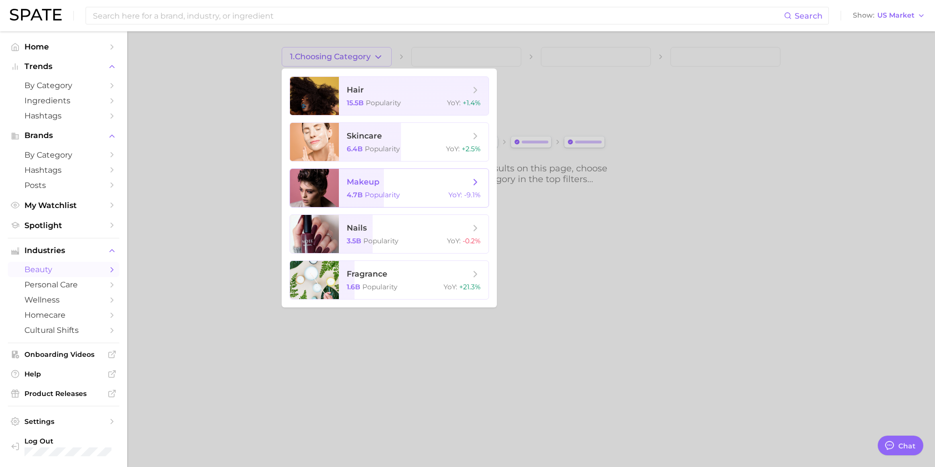
click at [366, 172] on span "makeup 4.7b Popularity YoY : -9.1%" at bounding box center [414, 188] width 150 height 38
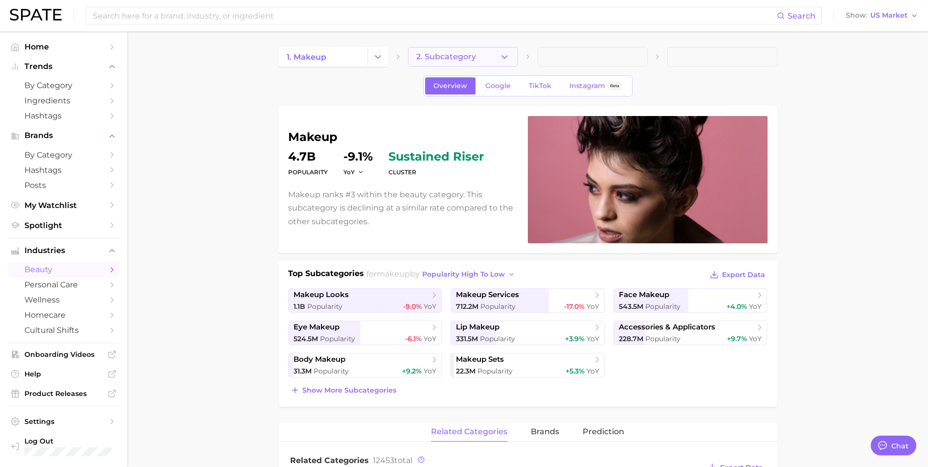
click at [494, 61] on button "2. Subcategory" at bounding box center [463, 57] width 110 height 20
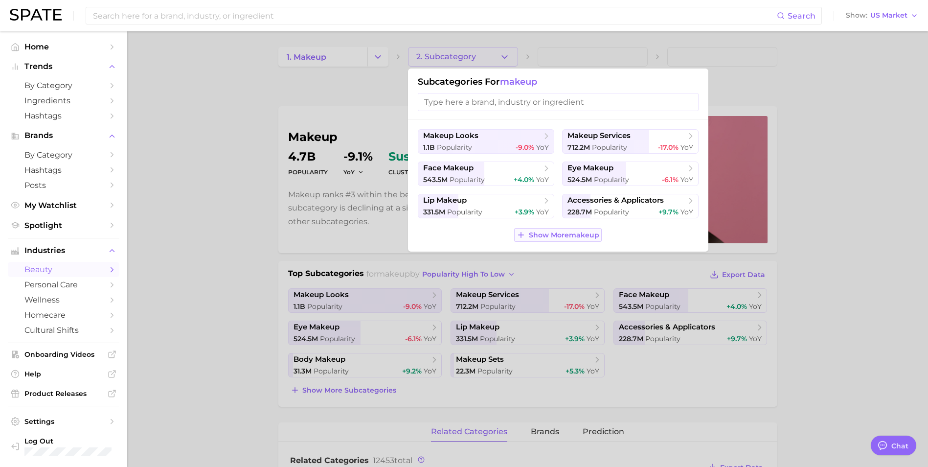
click at [541, 232] on span "Show More makeup" at bounding box center [564, 235] width 70 height 8
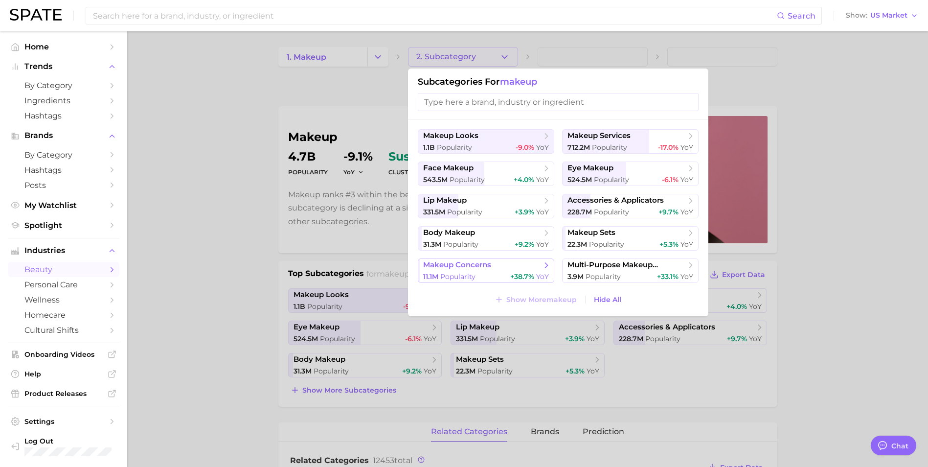
click at [476, 273] on div "11.1m Popularity +38.7% YoY" at bounding box center [486, 276] width 126 height 9
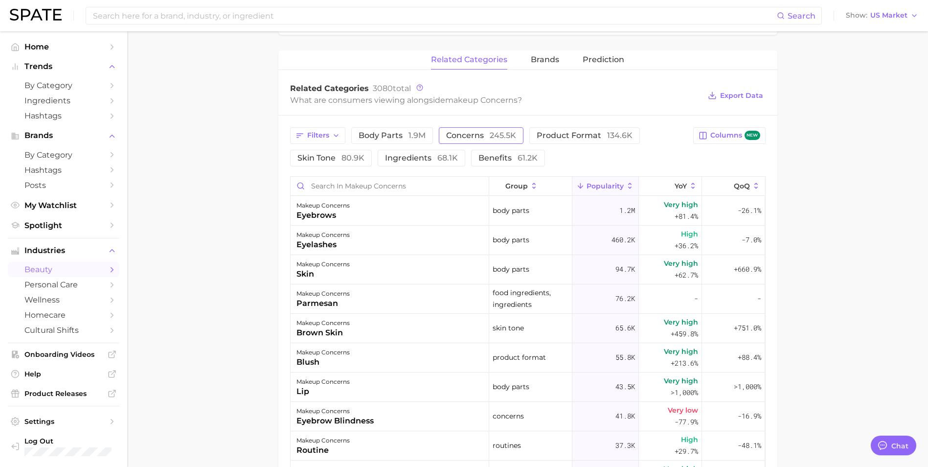
click at [485, 139] on button "concerns 245.5k" at bounding box center [481, 135] width 85 height 17
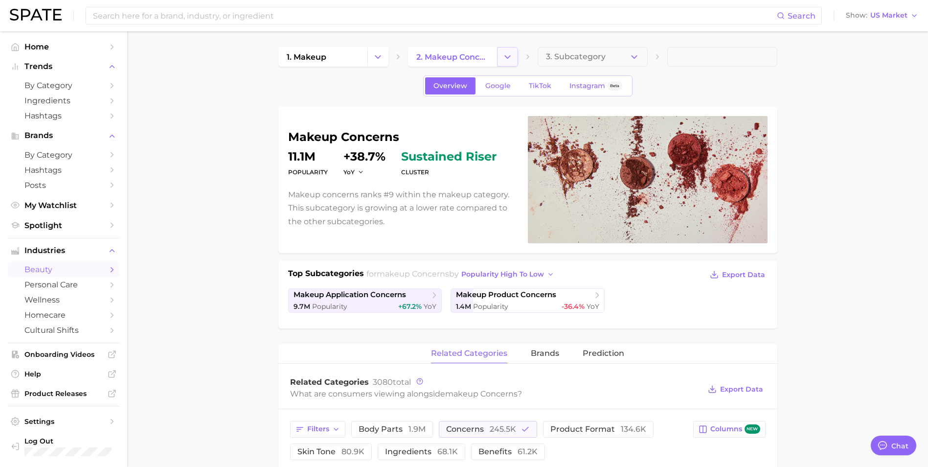
click at [511, 61] on icon "Change Category" at bounding box center [507, 57] width 10 height 10
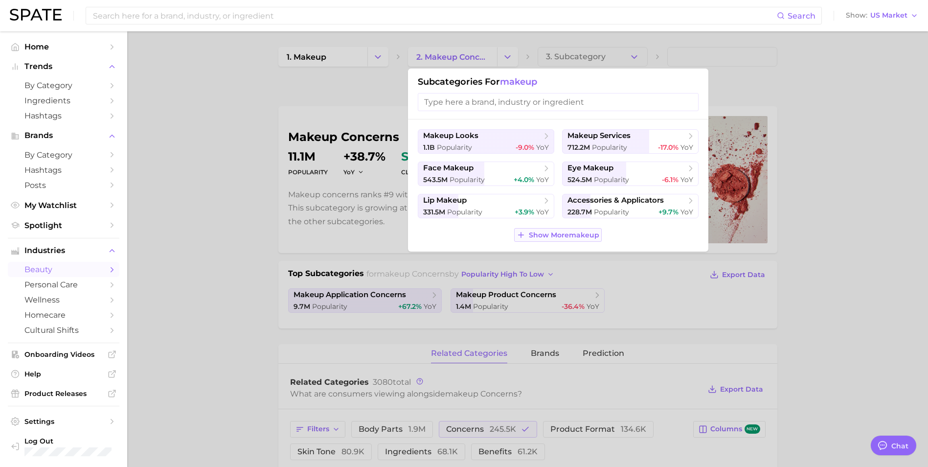
click at [590, 237] on span "Show More makeup" at bounding box center [564, 235] width 70 height 8
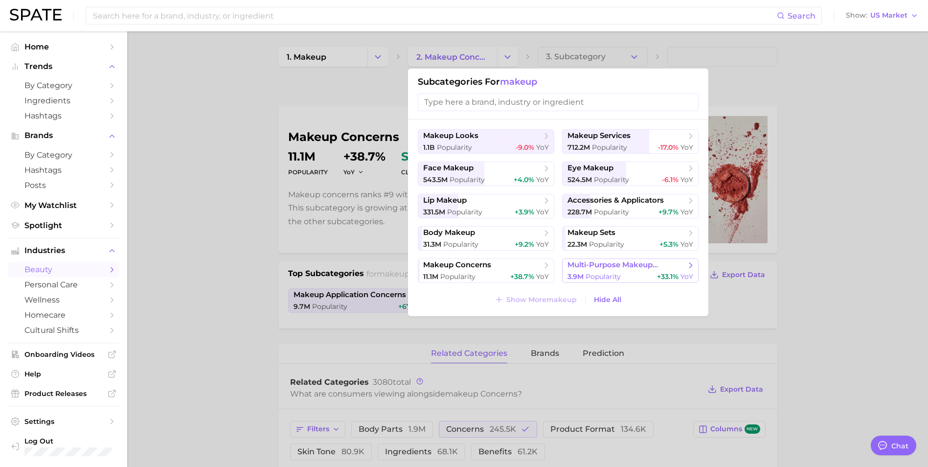
click at [597, 274] on span "Popularity" at bounding box center [603, 276] width 35 height 9
